Goal: Find specific page/section: Find specific page/section

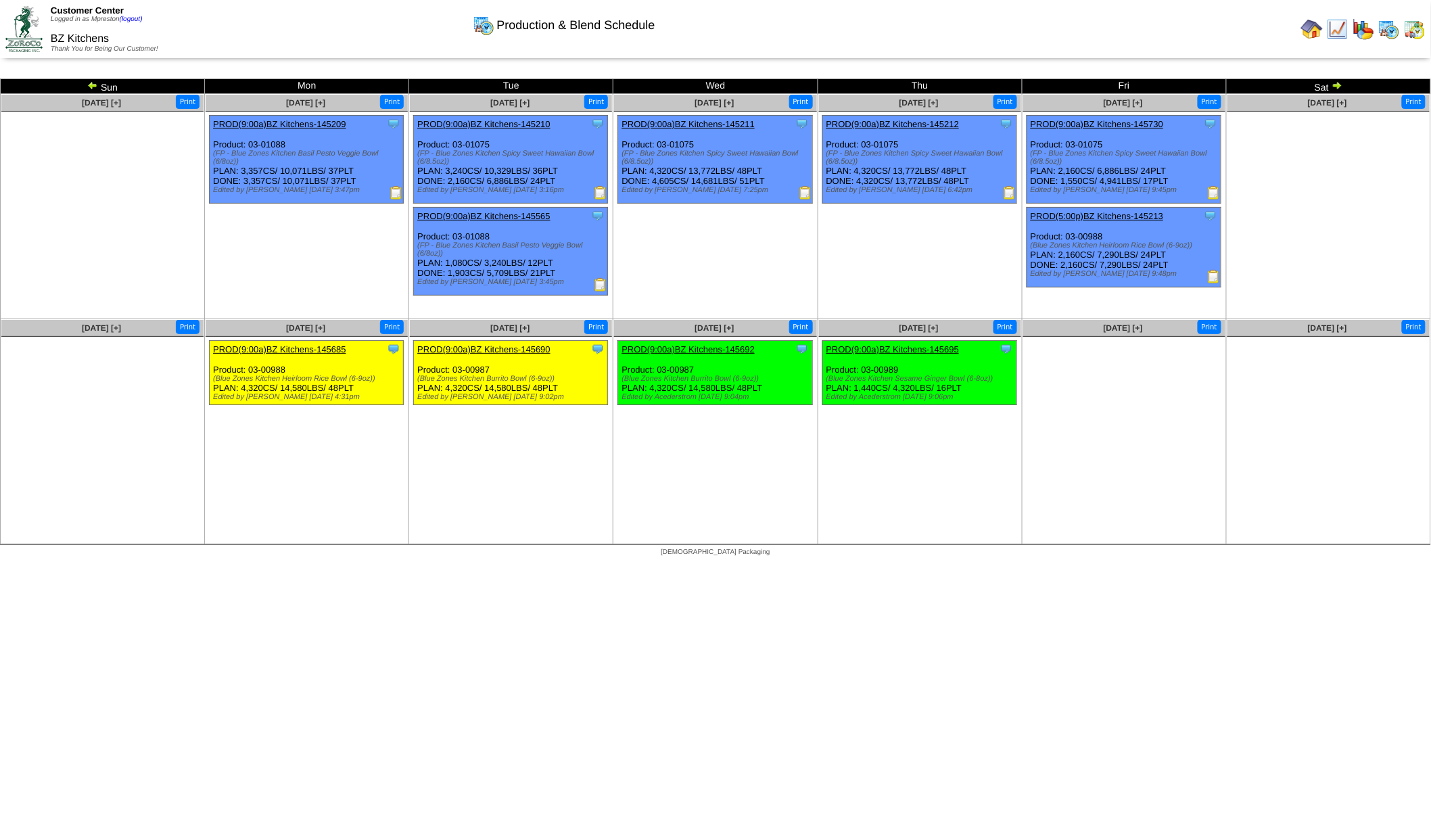
click at [1314, 31] on img at bounding box center [1312, 29] width 22 height 22
click at [1337, 31] on img at bounding box center [1338, 29] width 22 height 22
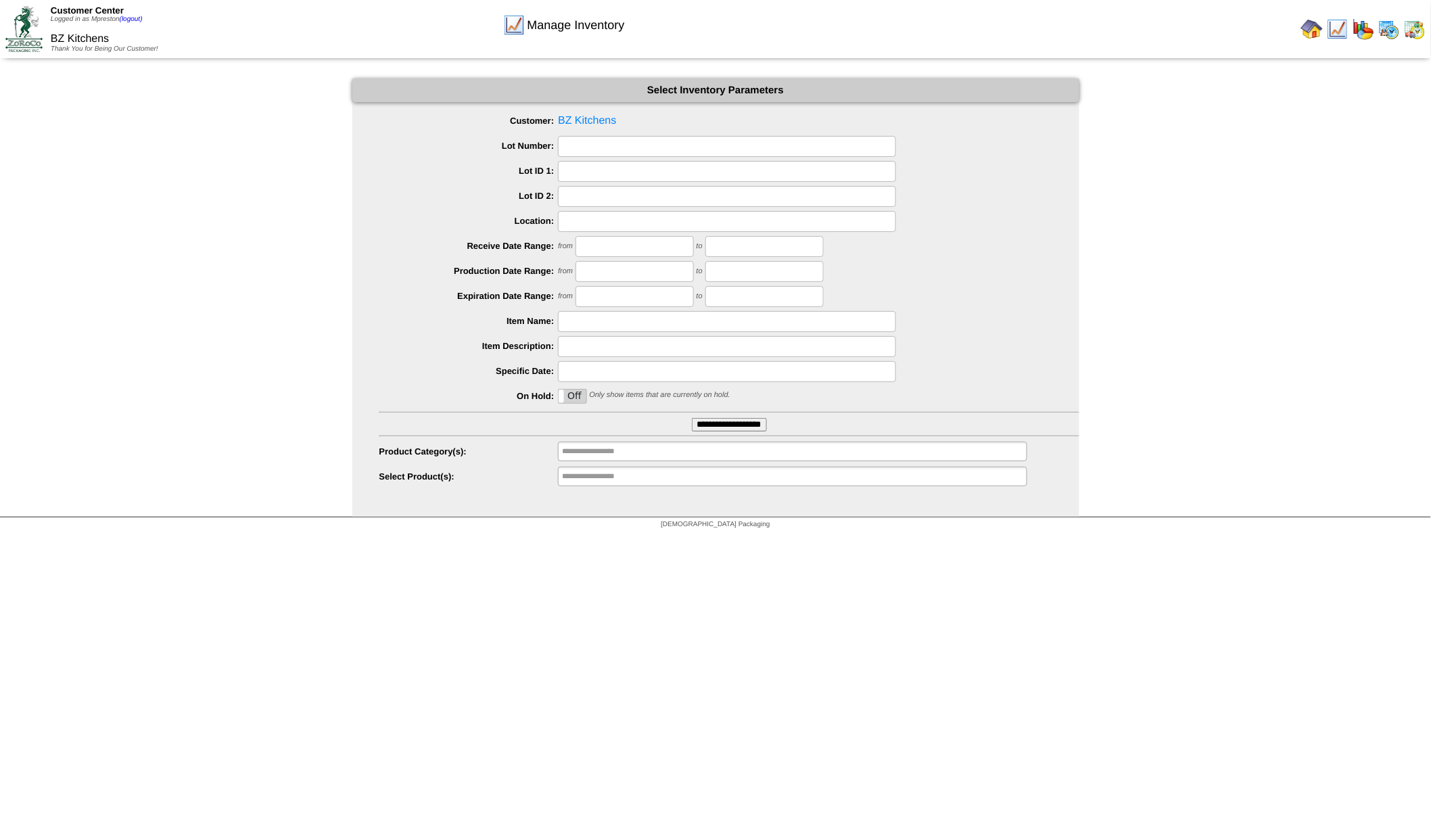
click at [743, 425] on input "**********" at bounding box center [729, 425] width 75 height 14
